Goal: Find specific page/section: Find specific page/section

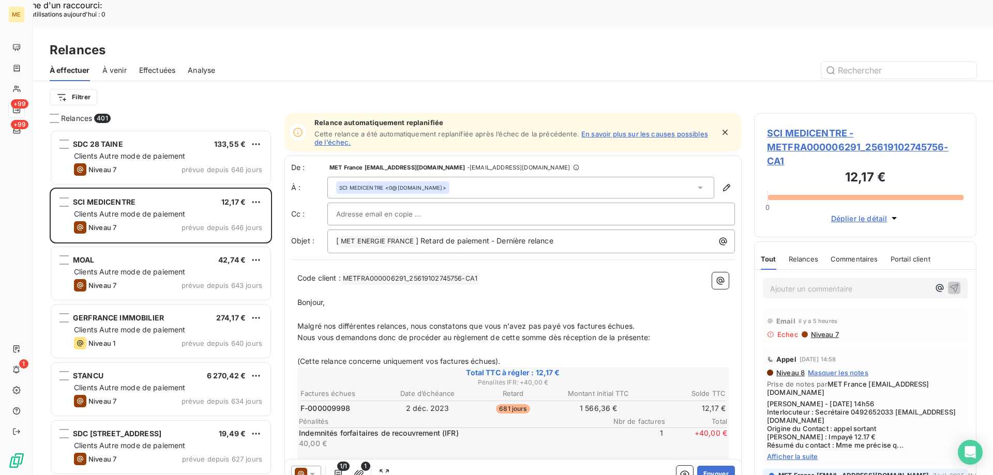
scroll to position [366, 215]
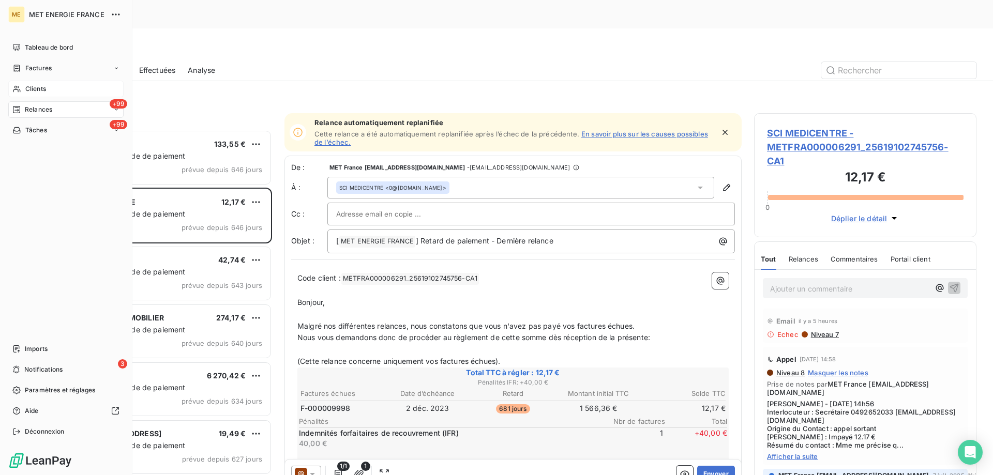
click at [25, 81] on div "Clients" at bounding box center [65, 89] width 115 height 17
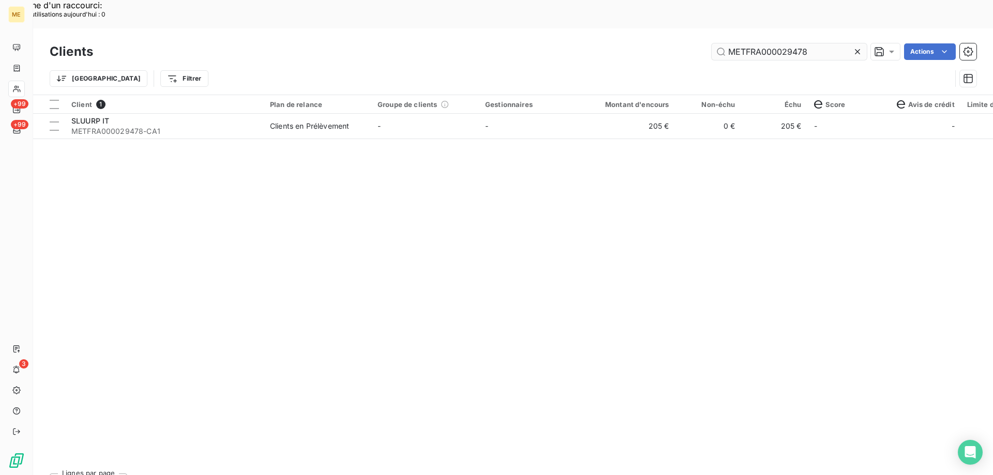
click at [770, 43] on input "METFRA000029478" at bounding box center [789, 51] width 155 height 17
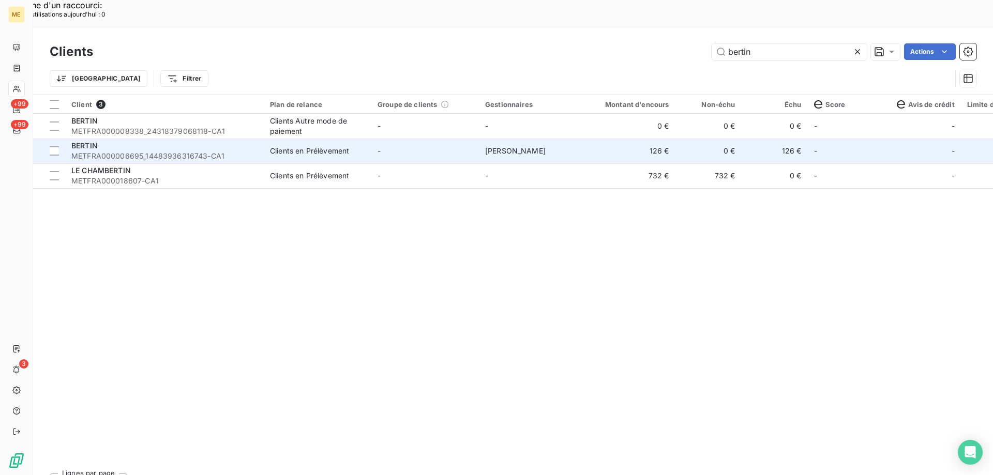
type input "bertin"
click at [96, 141] on span "BERTIN" at bounding box center [84, 145] width 26 height 9
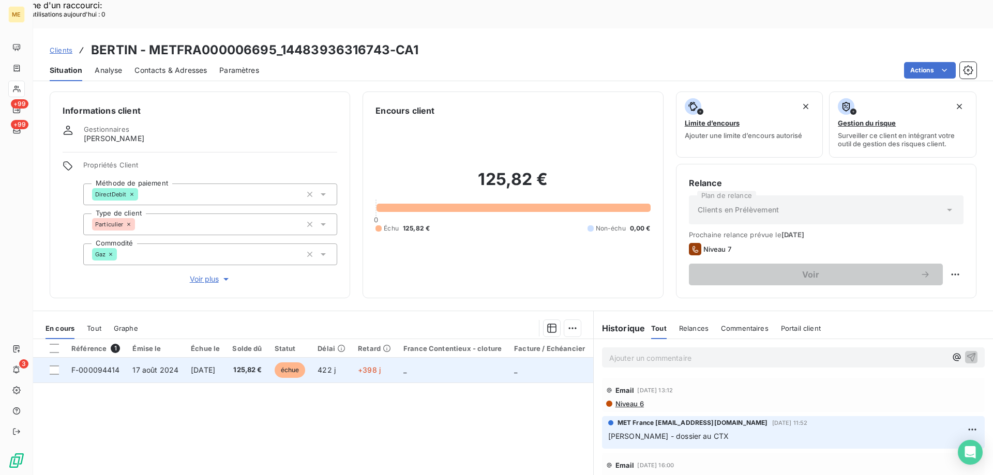
click at [101, 366] on span "F-000094414" at bounding box center [95, 370] width 49 height 9
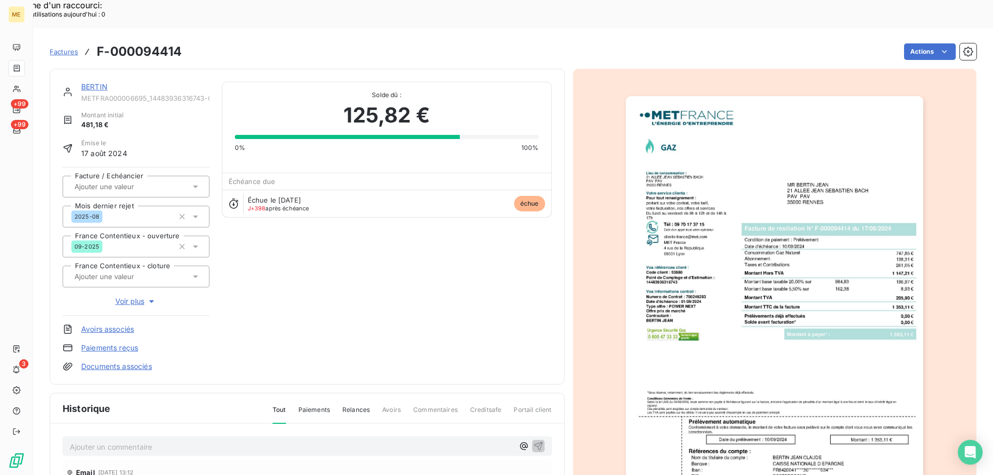
click at [95, 82] on link "BERTIN" at bounding box center [94, 86] width 26 height 9
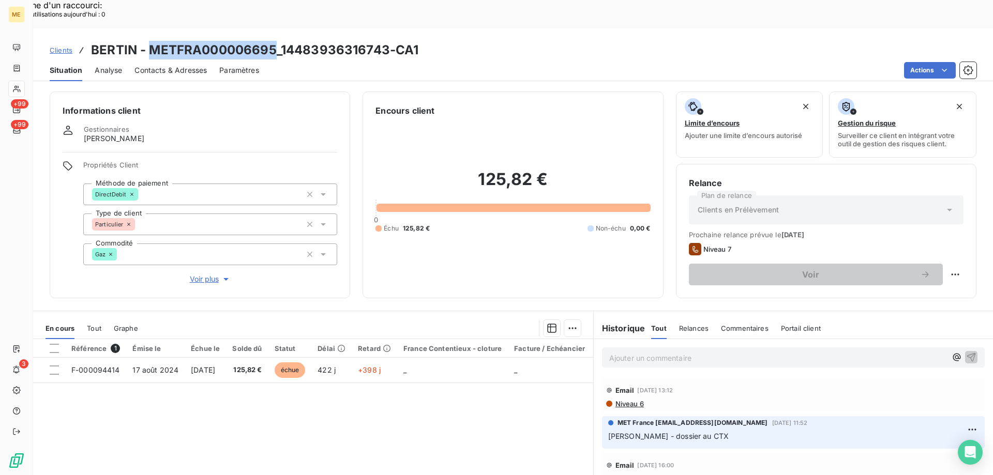
drag, startPoint x: 147, startPoint y: 21, endPoint x: 275, endPoint y: 11, distance: 128.1
click at [275, 28] on div "Clients BERTIN - METFRA000006695_14483936316743-CA1 Situation Analyse Contacts …" at bounding box center [513, 54] width 960 height 53
copy h3 "METFRA000006695"
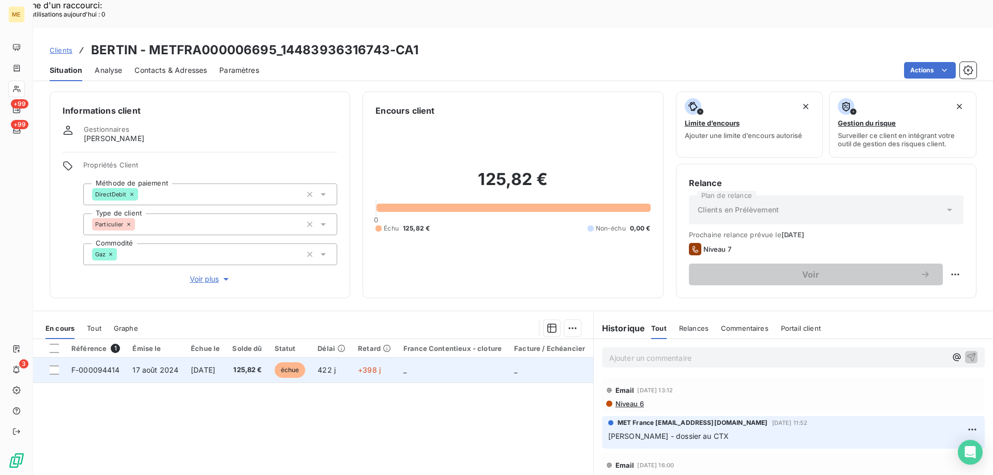
click at [87, 366] on span "F-000094414" at bounding box center [95, 370] width 49 height 9
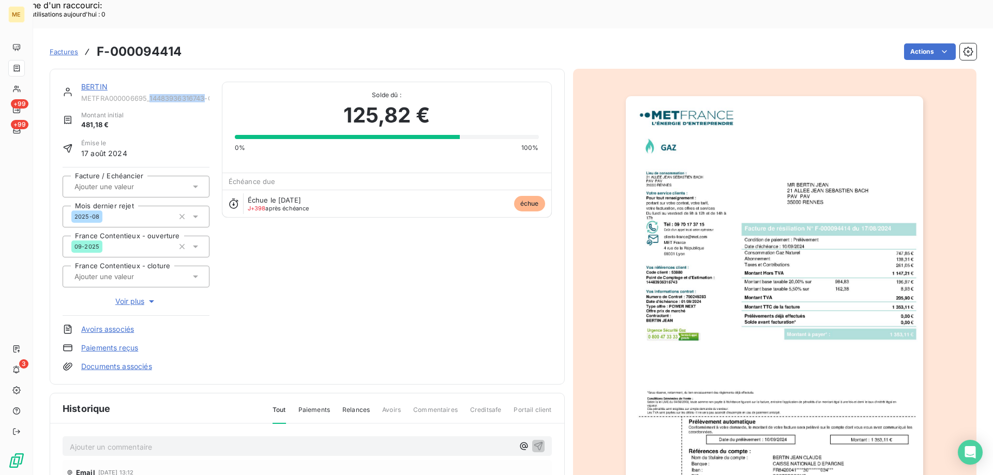
drag, startPoint x: 151, startPoint y: 71, endPoint x: 205, endPoint y: 71, distance: 53.8
click at [205, 94] on span "METFRA000006695_14483936316743-CA1" at bounding box center [145, 98] width 128 height 8
copy span "14483936316743"
click at [678, 296] on img "button" at bounding box center [774, 306] width 297 height 421
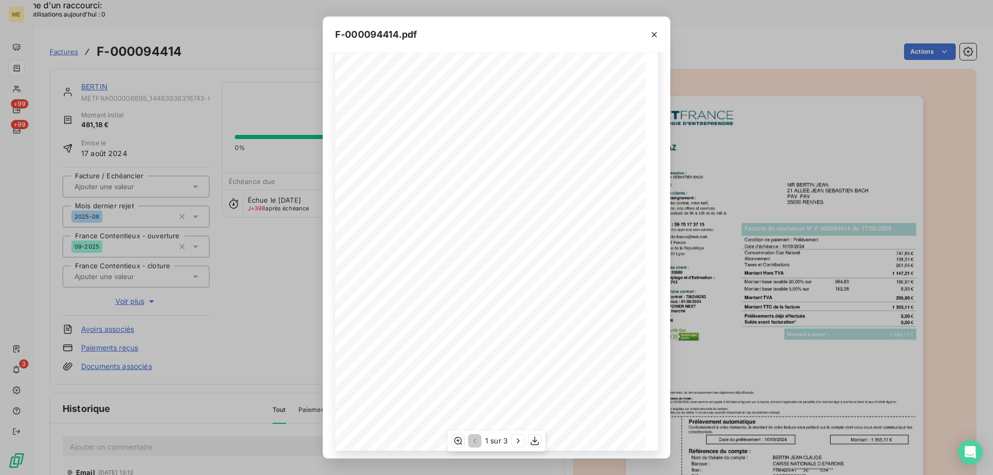
scroll to position [57, 0]
click at [514, 444] on icon "button" at bounding box center [518, 441] width 10 height 10
click at [655, 37] on icon "button" at bounding box center [654, 34] width 10 height 10
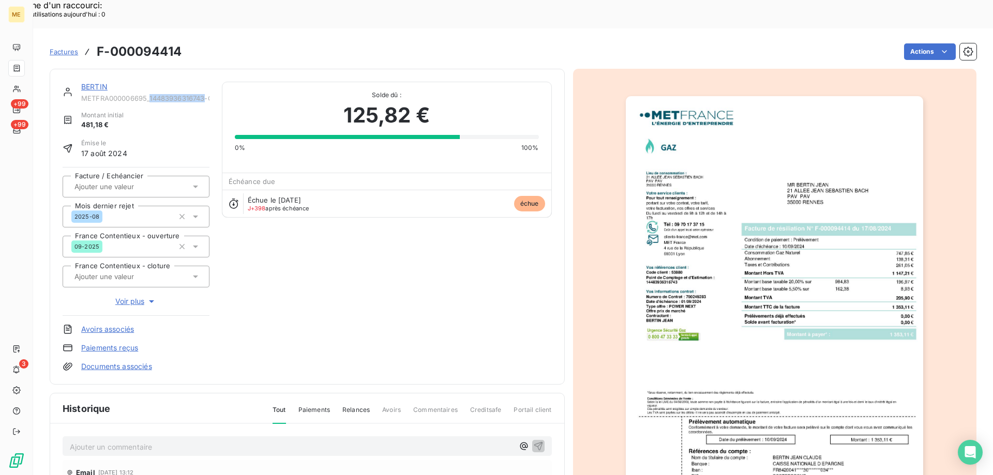
click at [685, 199] on img "button" at bounding box center [774, 306] width 297 height 421
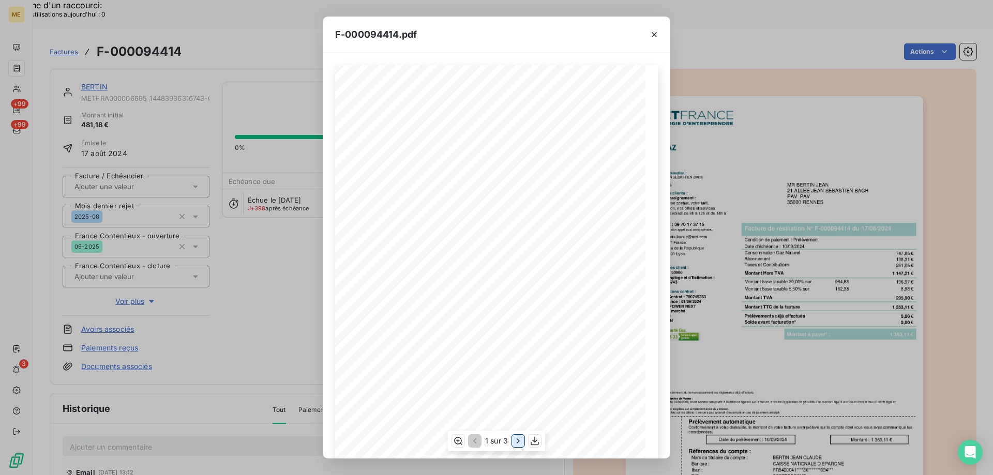
click at [520, 441] on icon "button" at bounding box center [518, 441] width 10 height 10
click at [654, 36] on icon "button" at bounding box center [654, 34] width 10 height 10
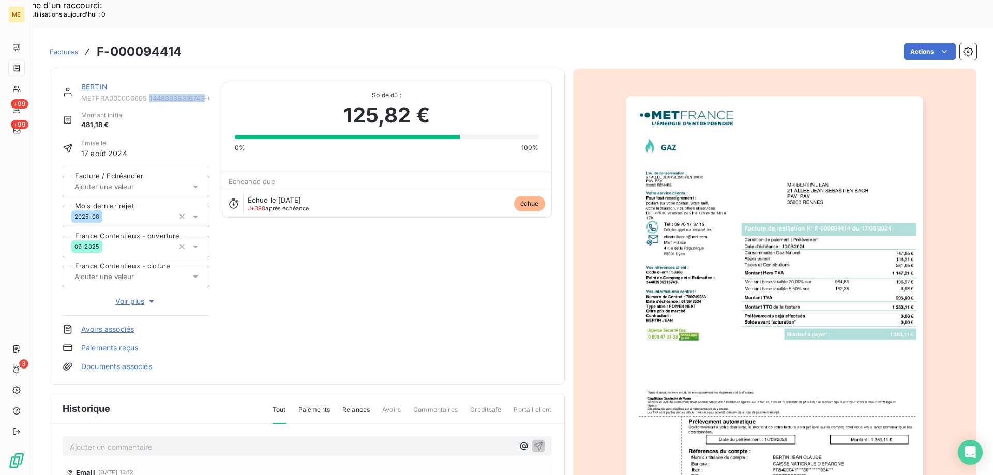
click at [787, 279] on img "button" at bounding box center [774, 306] width 297 height 421
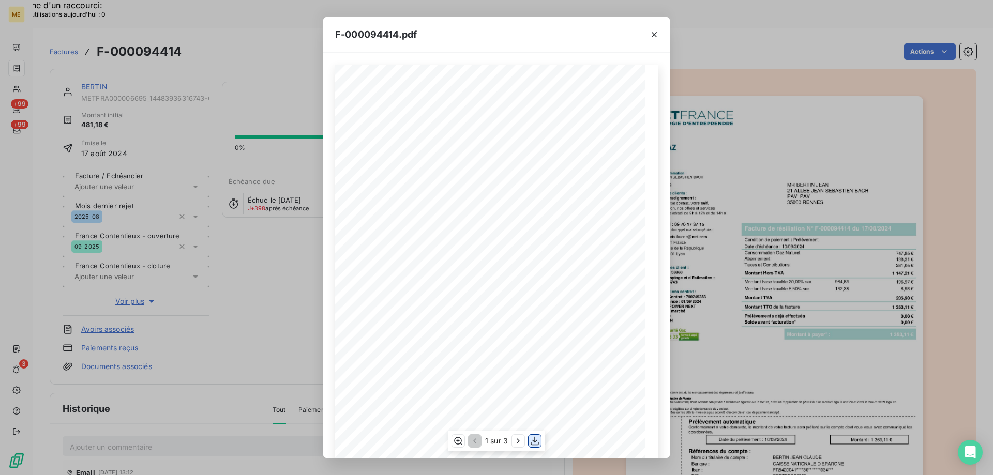
click at [535, 441] on icon "button" at bounding box center [535, 441] width 10 height 10
click at [656, 37] on icon "button" at bounding box center [654, 34] width 10 height 10
